Goal: Manage account settings

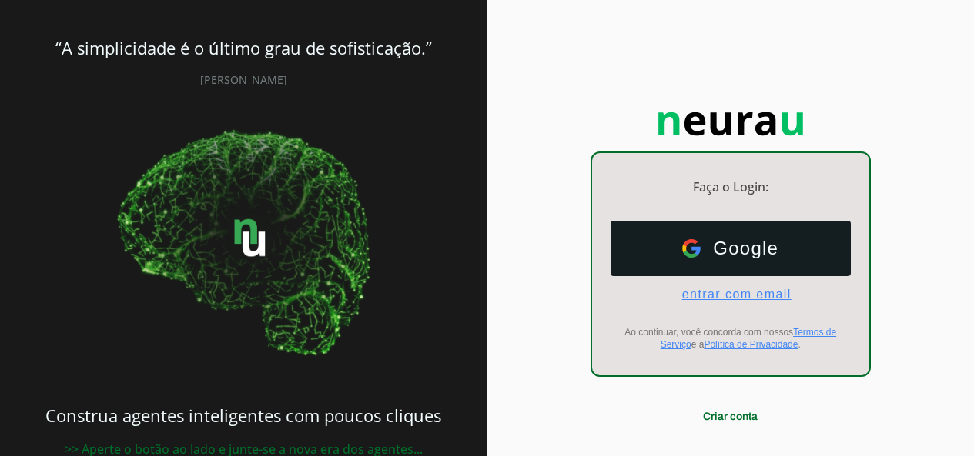
click at [755, 292] on span "entrar com email" at bounding box center [731, 295] width 122 height 14
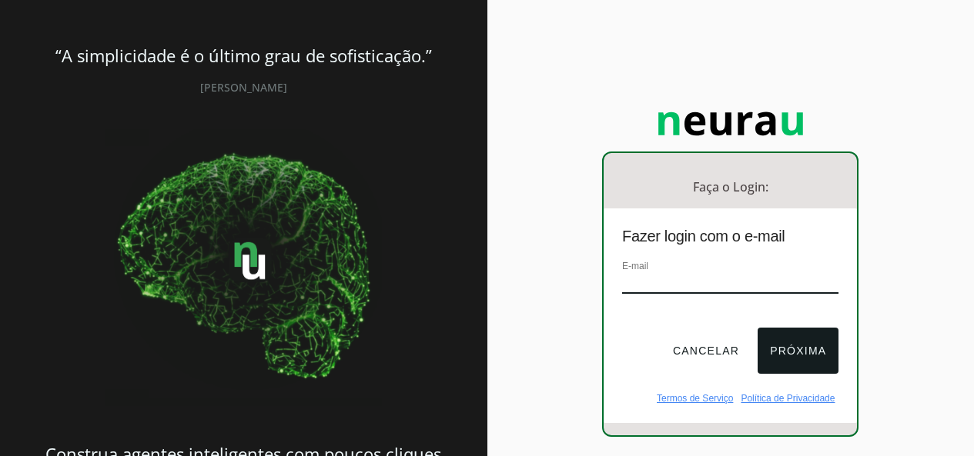
click at [696, 287] on input "email" at bounding box center [730, 283] width 216 height 21
type input "[EMAIL_ADDRESS][DOMAIN_NAME]"
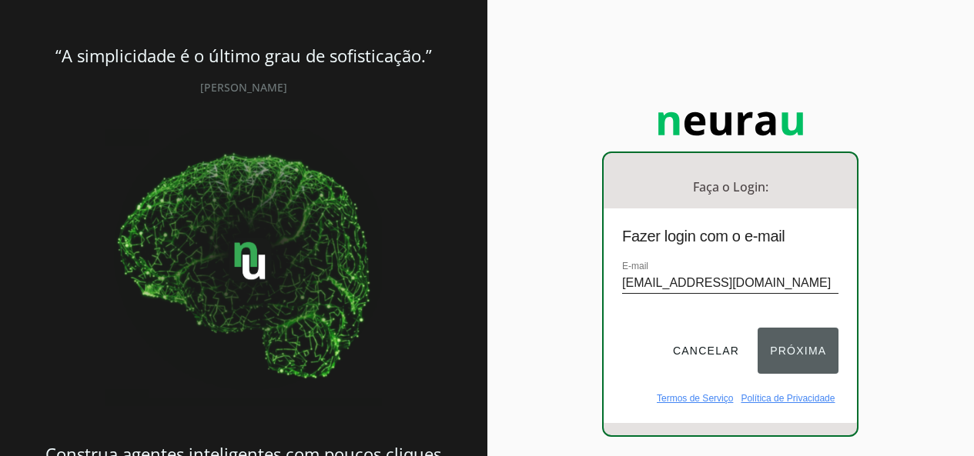
click at [795, 347] on button "Próxima" at bounding box center [797, 351] width 81 height 46
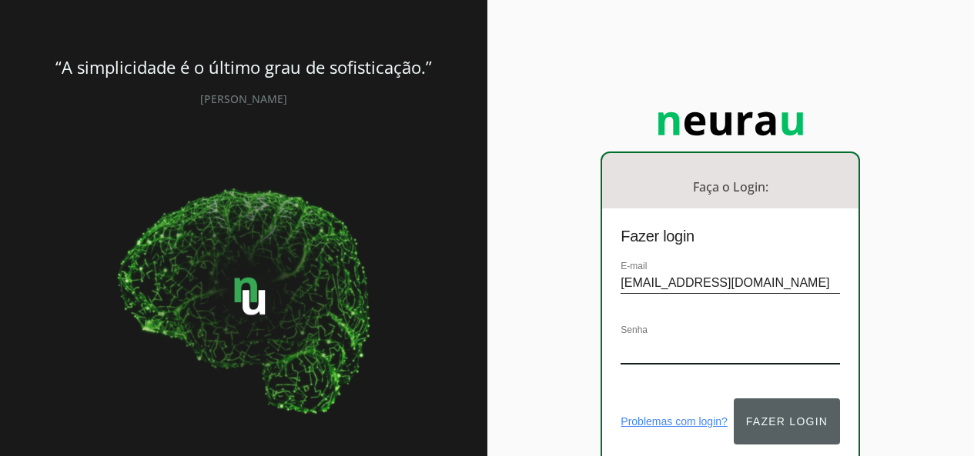
click at [773, 400] on button "Fazer login" at bounding box center [786, 422] width 106 height 46
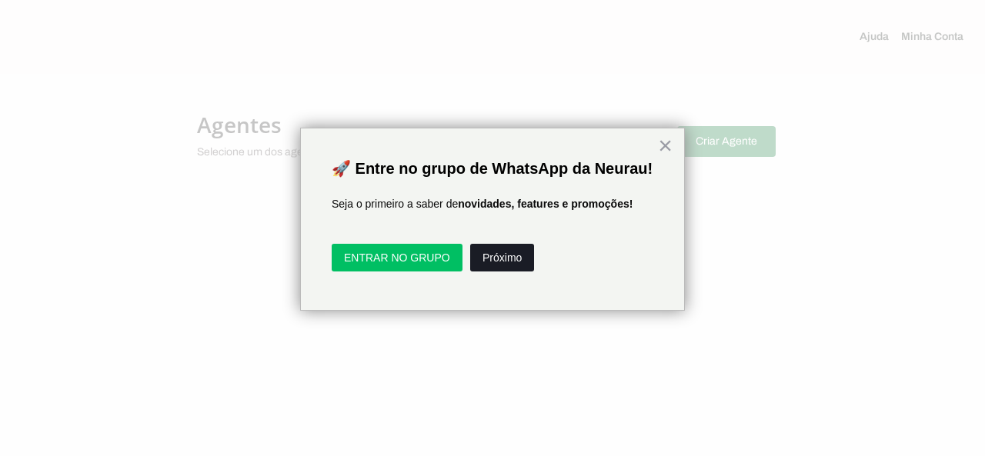
click at [506, 272] on button "Próximo" at bounding box center [502, 258] width 64 height 28
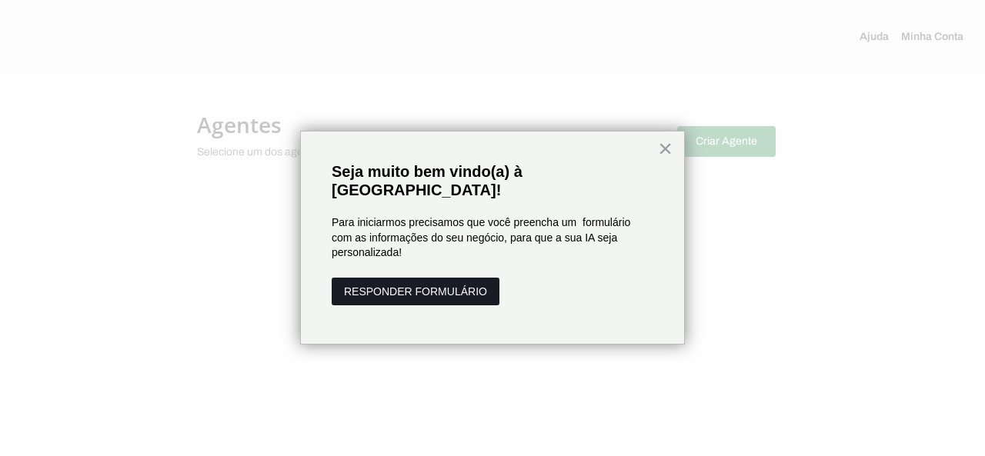
click at [446, 278] on button "RESPONDER FORMULÁRIO" at bounding box center [416, 292] width 168 height 28
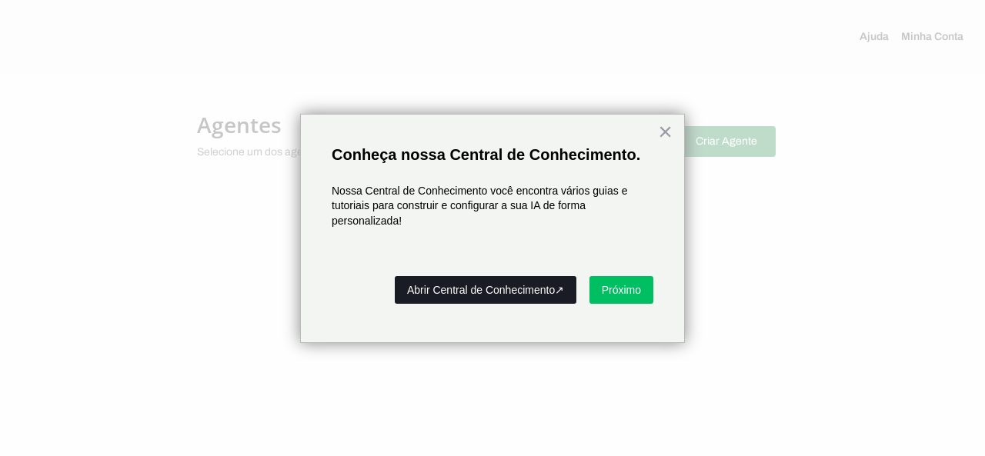
click at [513, 285] on button "Abrir Central de Conhecimento↗" at bounding box center [486, 290] width 182 height 28
click at [663, 130] on button "×" at bounding box center [665, 131] width 15 height 25
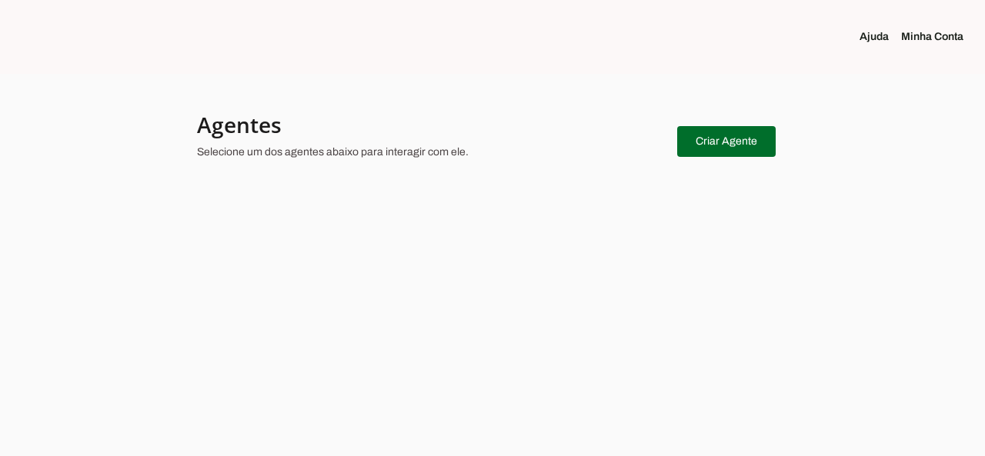
click at [937, 36] on link "Minha Conta" at bounding box center [938, 36] width 75 height 15
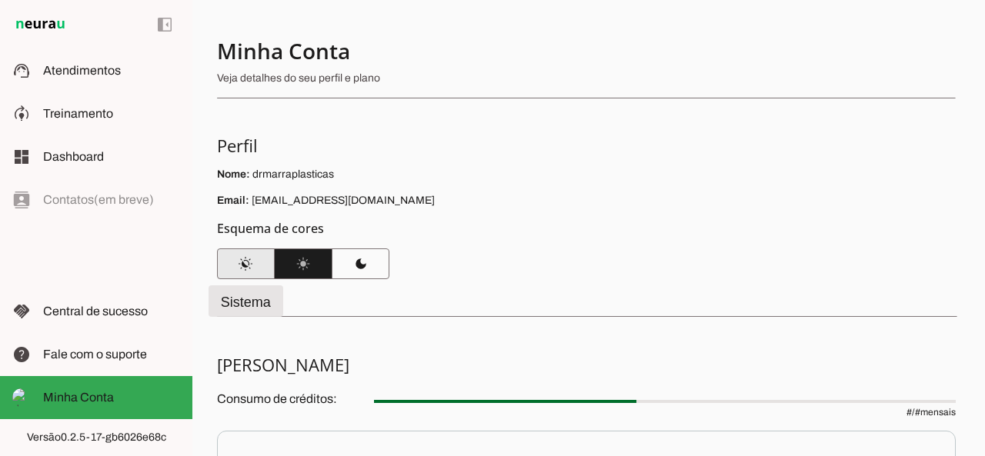
click at [252, 263] on span at bounding box center [246, 263] width 58 height 37
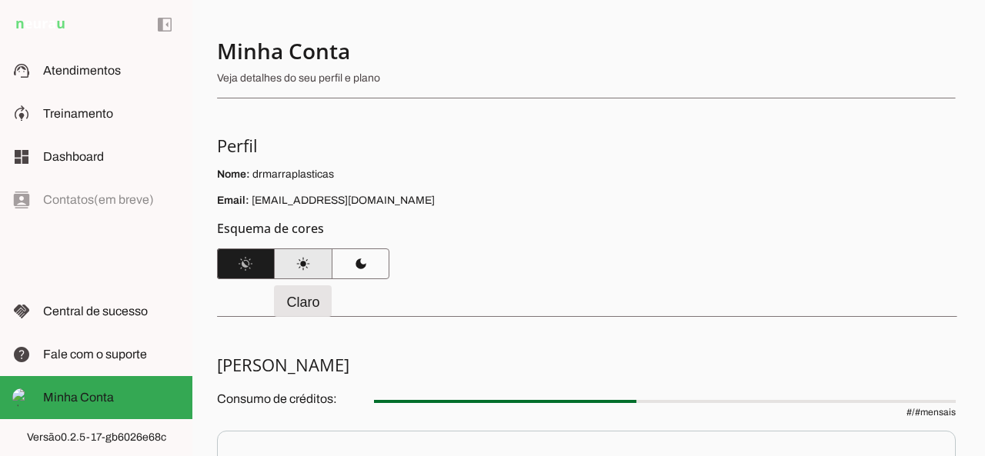
click at [302, 263] on span at bounding box center [304, 263] width 58 height 37
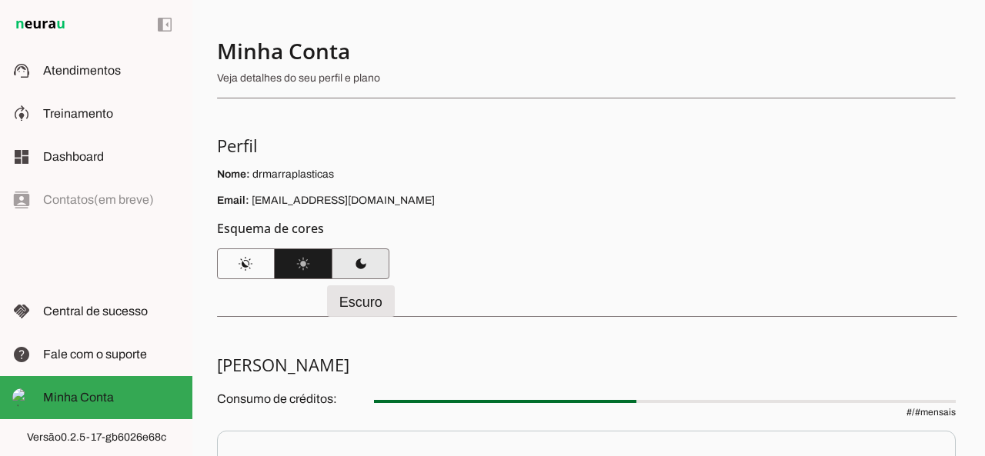
click at [356, 259] on span at bounding box center [361, 263] width 58 height 37
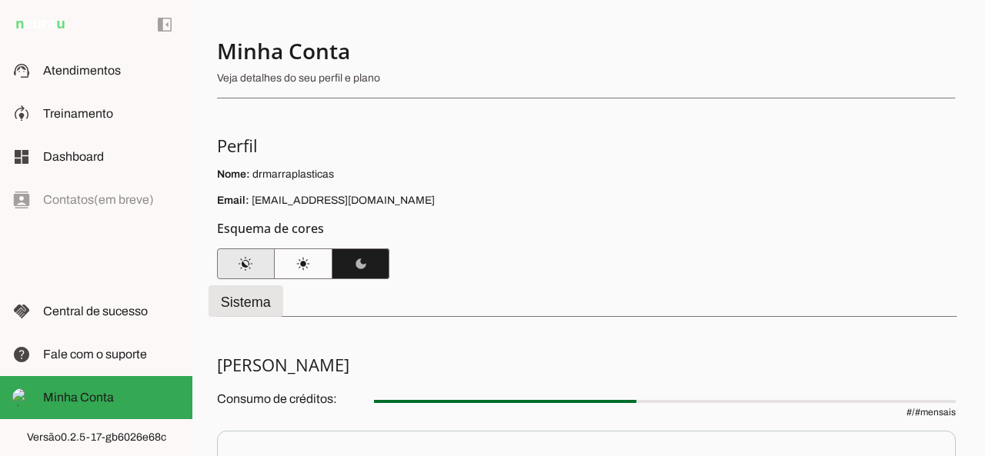
click at [246, 261] on span at bounding box center [246, 263] width 58 height 37
